Goal: Task Accomplishment & Management: Complete application form

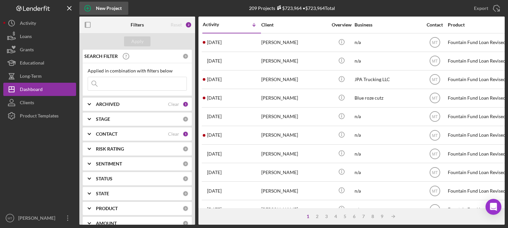
click at [87, 8] on icon "button" at bounding box center [87, 8] width 3 height 3
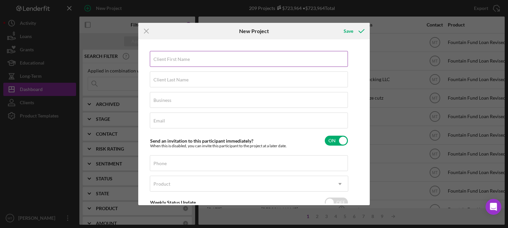
click at [164, 59] on label "Client First Name" at bounding box center [171, 59] width 36 height 5
click at [164, 59] on input "Client First Name" at bounding box center [249, 59] width 198 height 16
type input "[PERSON_NAME]"
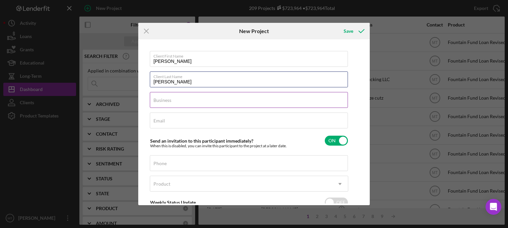
type input "[PERSON_NAME]"
click at [168, 101] on label "Business" at bounding box center [162, 100] width 18 height 5
click at [168, 101] on input "Business" at bounding box center [249, 100] width 198 height 16
type input "n/a"
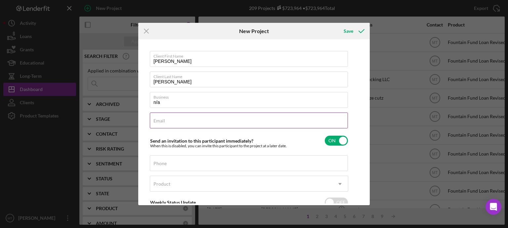
click at [170, 120] on div "Email Required" at bounding box center [249, 120] width 198 height 17
type input "[EMAIL_ADDRESS][DOMAIN_NAME]"
click at [176, 162] on div "Phone" at bounding box center [249, 163] width 198 height 17
type input "(9##) ###-####"
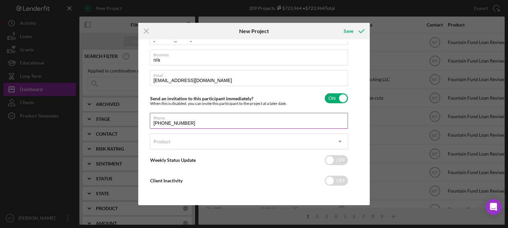
scroll to position [42, 0]
type input "[PHONE_NUMBER]"
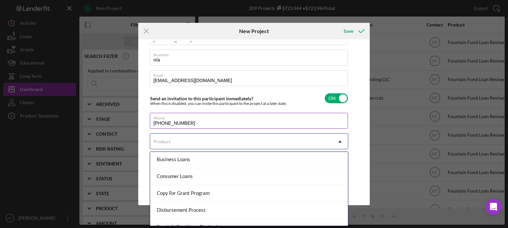
scroll to position [61, 0]
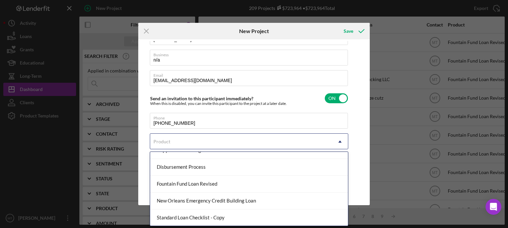
click at [255, 186] on div "Fountain Fund Loan Revised" at bounding box center [249, 184] width 198 height 17
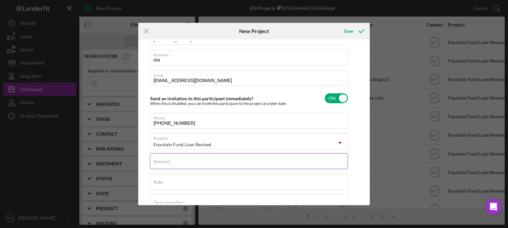
click at [257, 161] on div "Amount" at bounding box center [249, 161] width 198 height 17
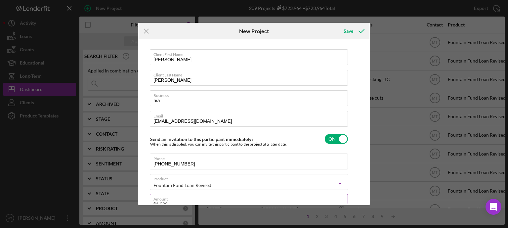
scroll to position [0, 0]
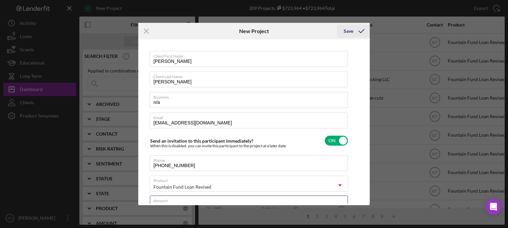
type input "$1,300"
click at [357, 29] on icon "submit" at bounding box center [361, 31] width 17 height 17
